Goal: Task Accomplishment & Management: Complete application form

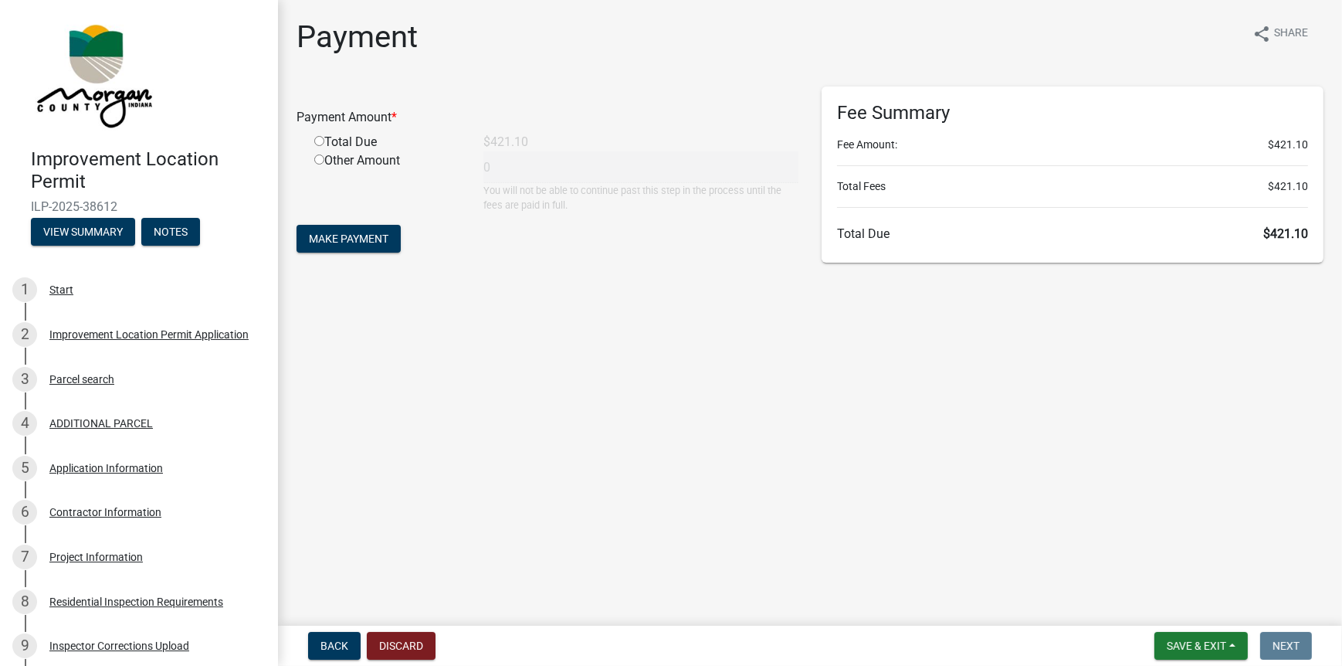
click at [320, 141] on input "radio" at bounding box center [319, 141] width 10 height 10
radio input "true"
type input "421.1"
click at [369, 244] on span "Make Payment" at bounding box center [349, 238] width 80 height 12
click at [337, 144] on div "Total Due" at bounding box center [387, 142] width 169 height 19
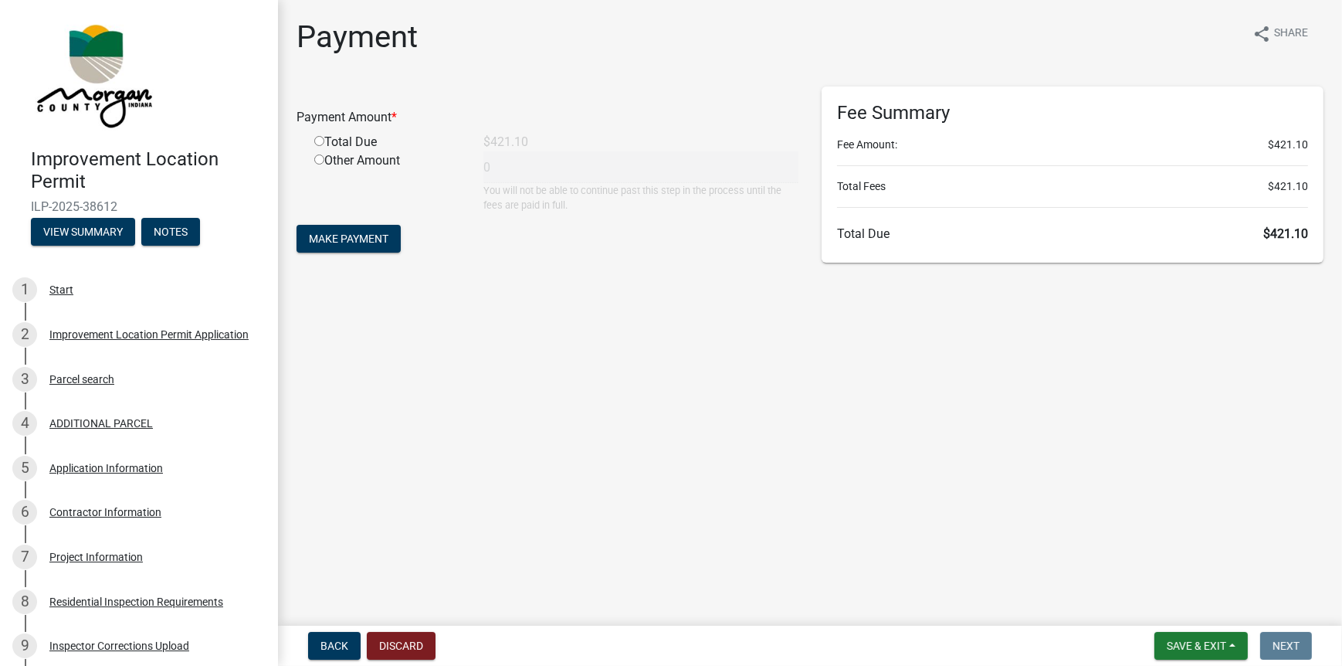
click at [315, 141] on input "radio" at bounding box center [319, 141] width 10 height 10
radio input "true"
type input "421.1"
click at [337, 252] on button "Make Payment" at bounding box center [349, 239] width 104 height 28
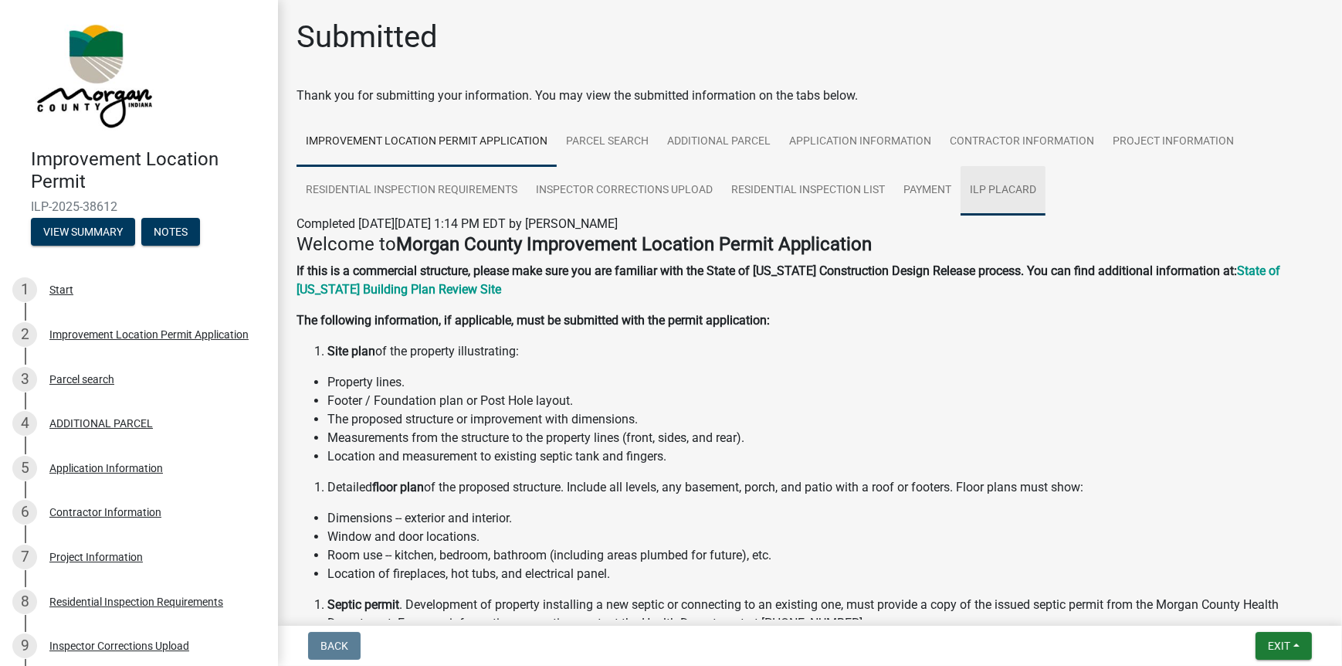
click at [985, 181] on link "ILP Placard" at bounding box center [1003, 190] width 85 height 49
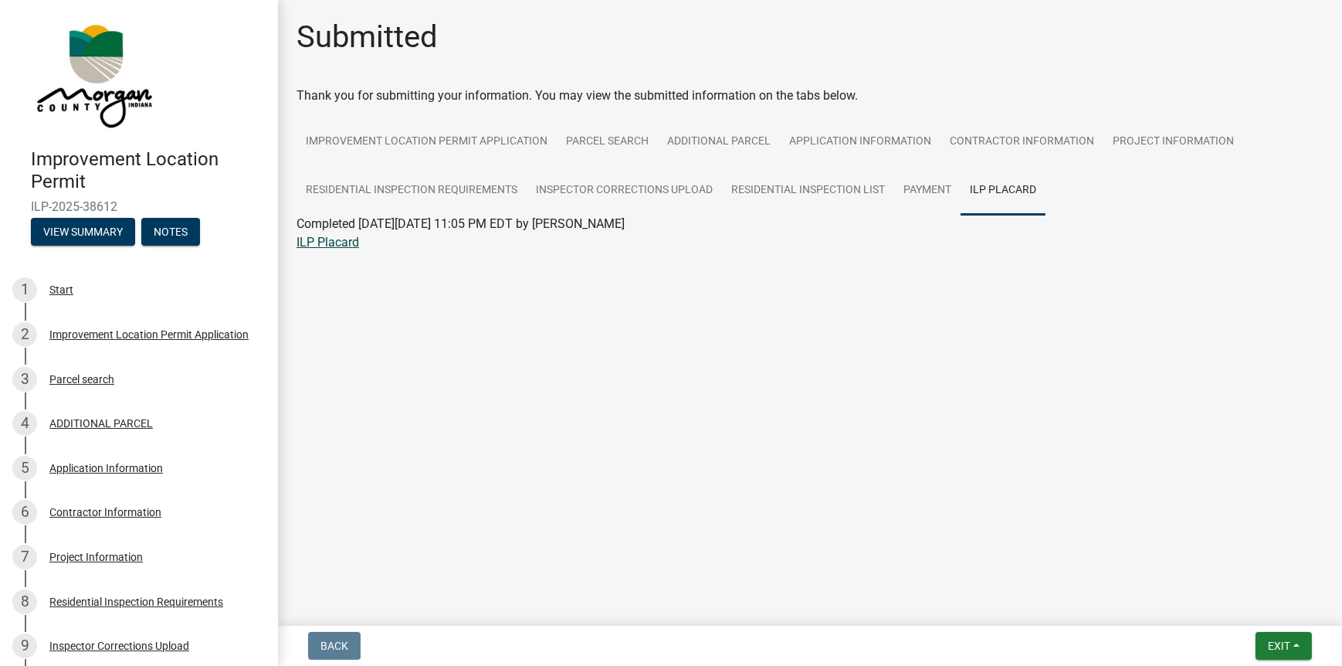
click at [310, 243] on link "ILP Placard" at bounding box center [328, 242] width 63 height 15
